Goal: Task Accomplishment & Management: Manage account settings

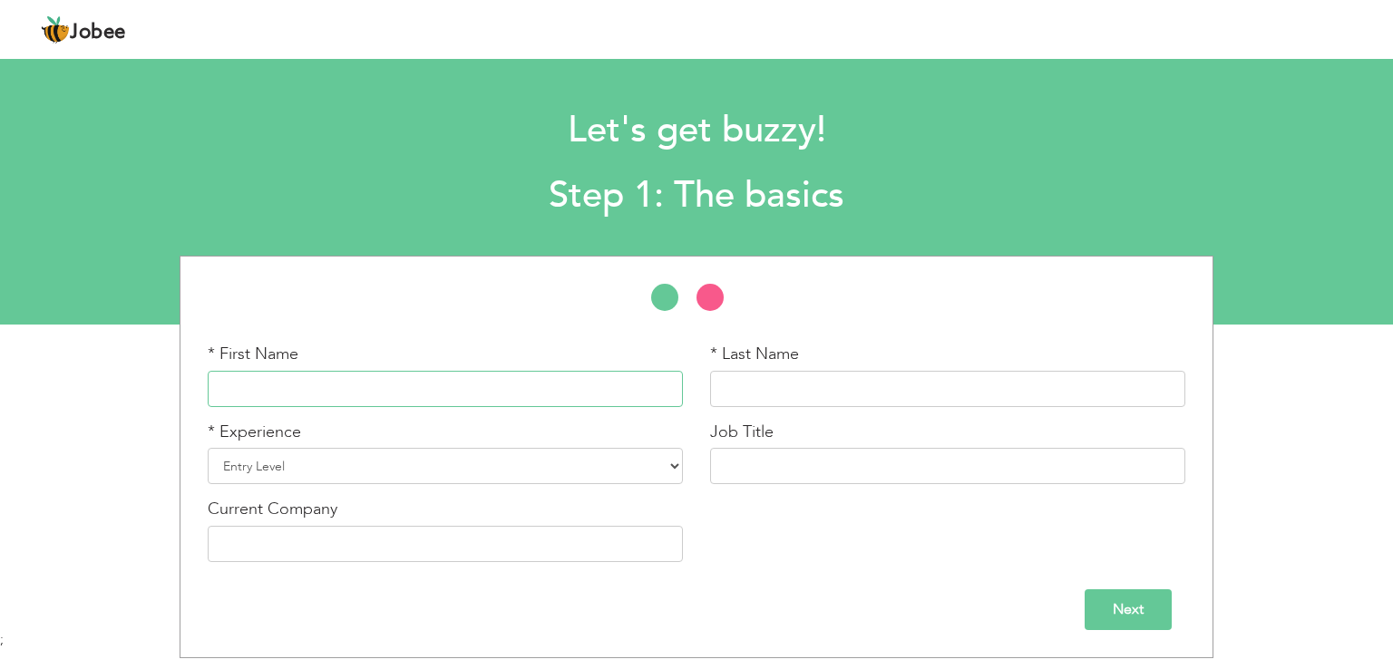
click at [551, 384] on input "text" at bounding box center [445, 389] width 475 height 36
type input "Ali Raza"
click at [874, 379] on input "text" at bounding box center [947, 389] width 475 height 36
click at [636, 395] on input "Ali Raza" at bounding box center [445, 389] width 475 height 36
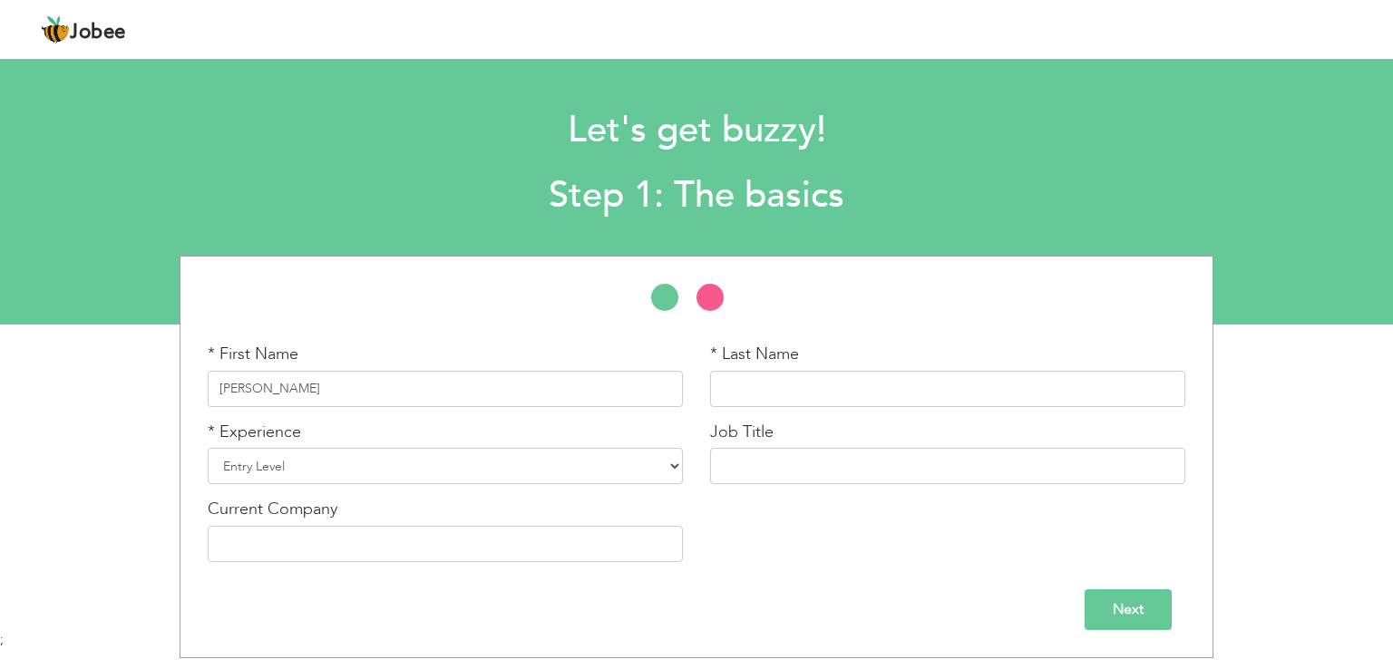
click at [636, 395] on input "Ali Raza" at bounding box center [445, 389] width 475 height 36
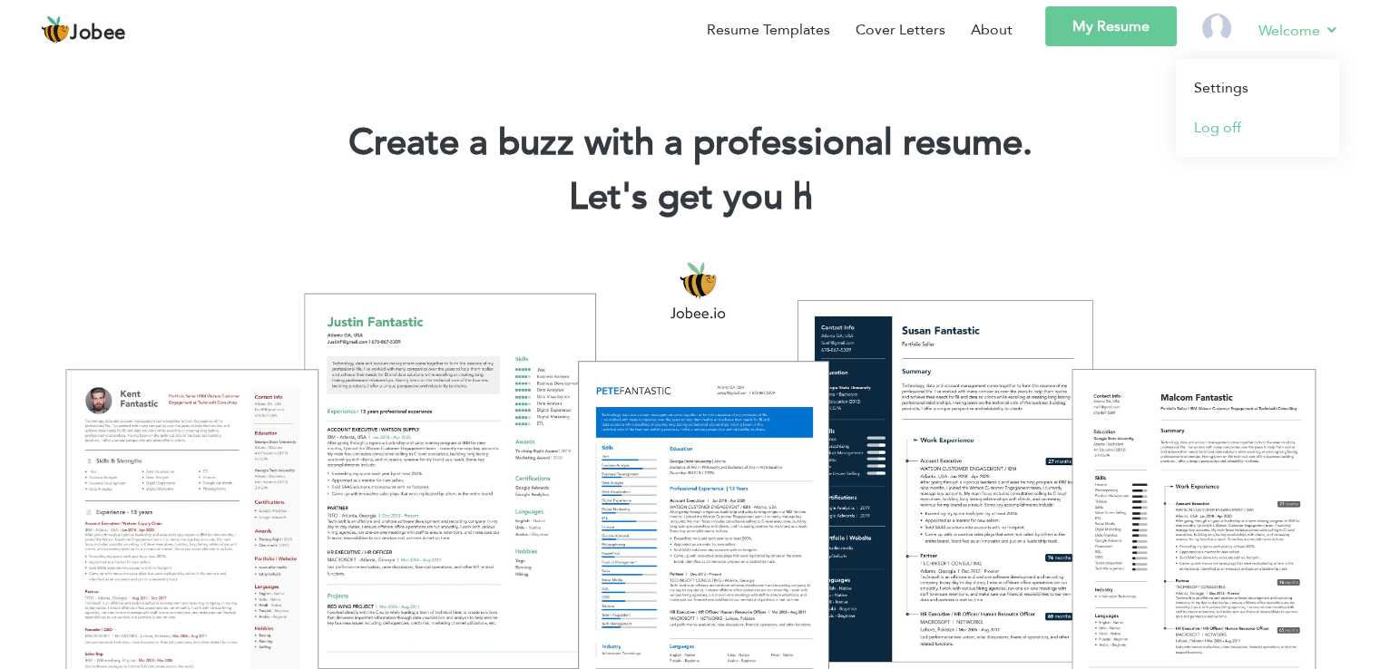
click at [1229, 131] on link "Log off" at bounding box center [1257, 128] width 163 height 40
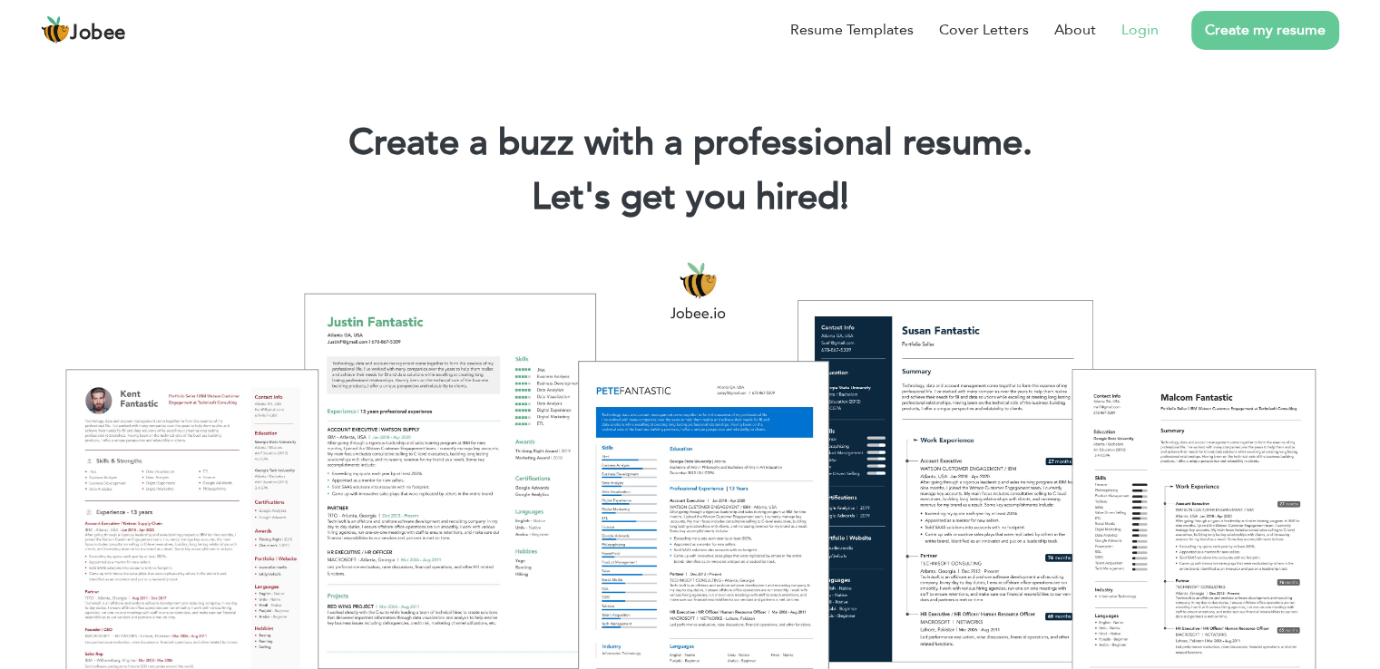
click at [1145, 35] on link "Login" at bounding box center [1139, 30] width 37 height 22
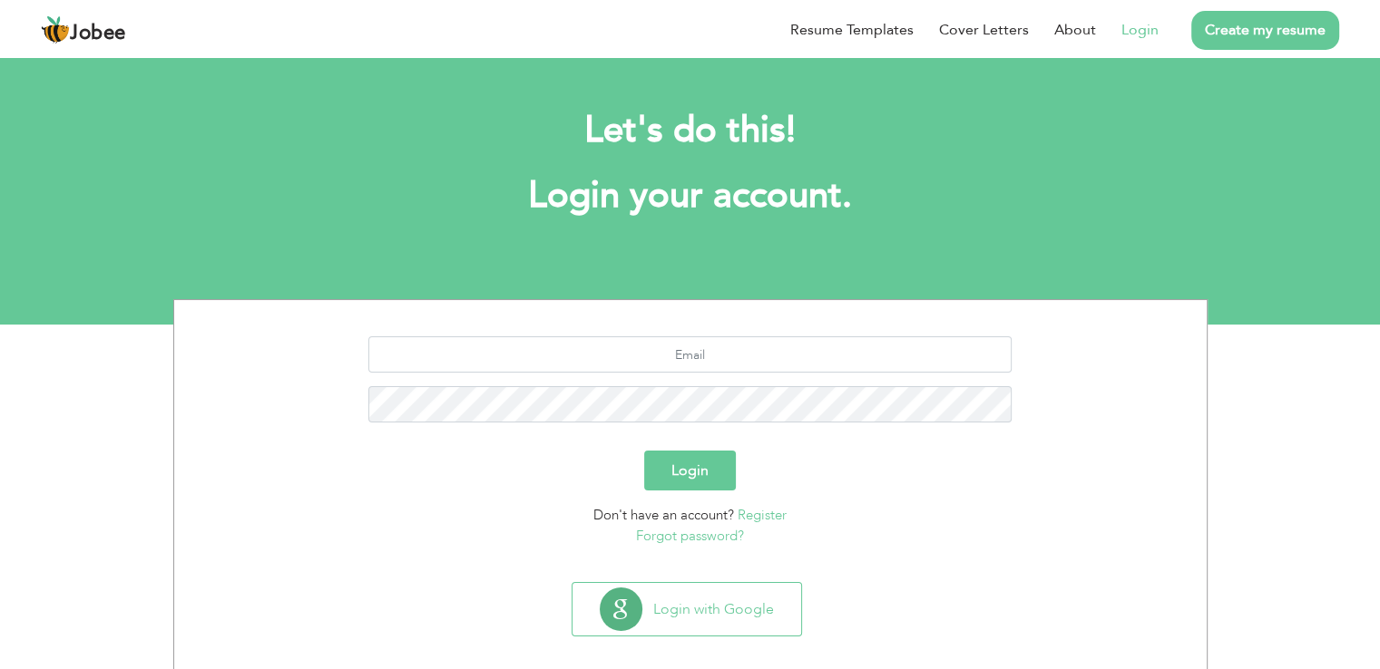
drag, startPoint x: 665, startPoint y: 331, endPoint x: 657, endPoint y: 350, distance: 20.7
click at [657, 350] on section "Login Don't have an account? Register Forgot password?" at bounding box center [690, 437] width 1005 height 275
click at [657, 350] on input "text" at bounding box center [689, 355] width 643 height 36
type input "aliraza03197802332@gmail.com"
click at [644, 451] on button "Login" at bounding box center [690, 471] width 92 height 40
